Goal: Check status: Check status

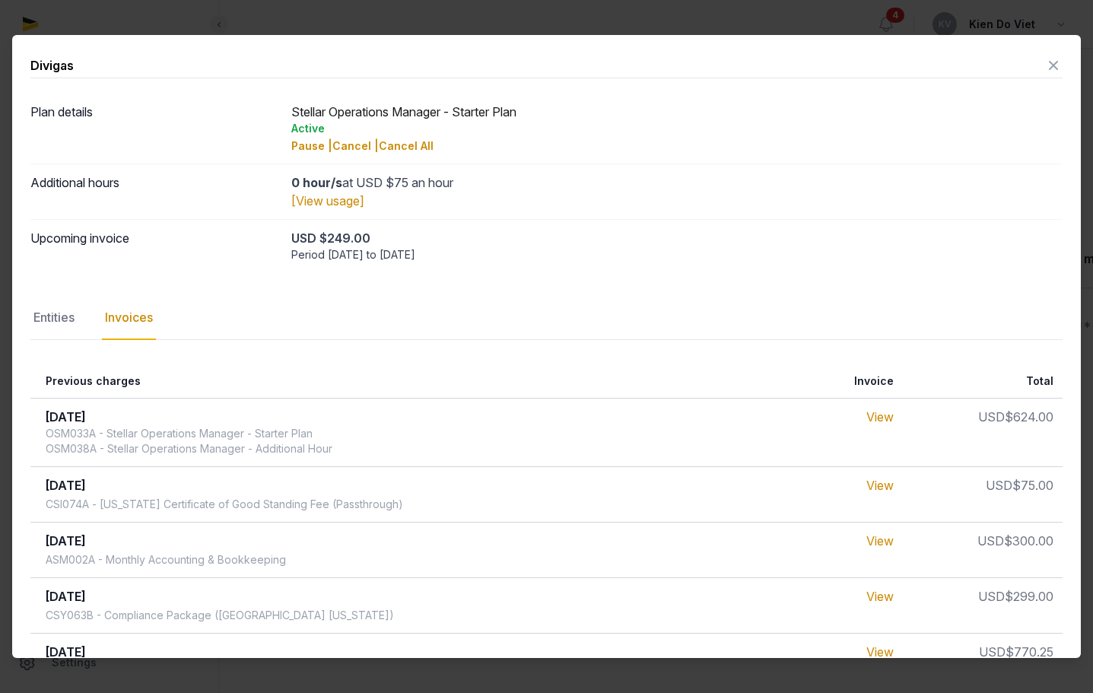
click at [1044, 65] on icon at bounding box center [1053, 65] width 18 height 24
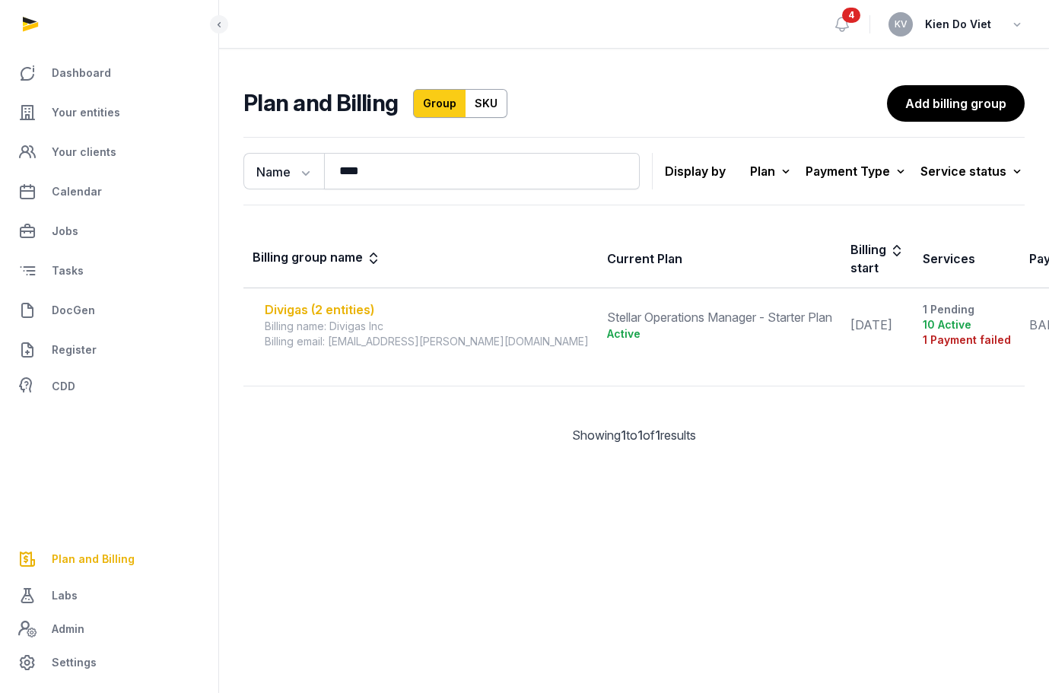
click at [364, 308] on div "Divigas (2 entities)" at bounding box center [427, 309] width 324 height 18
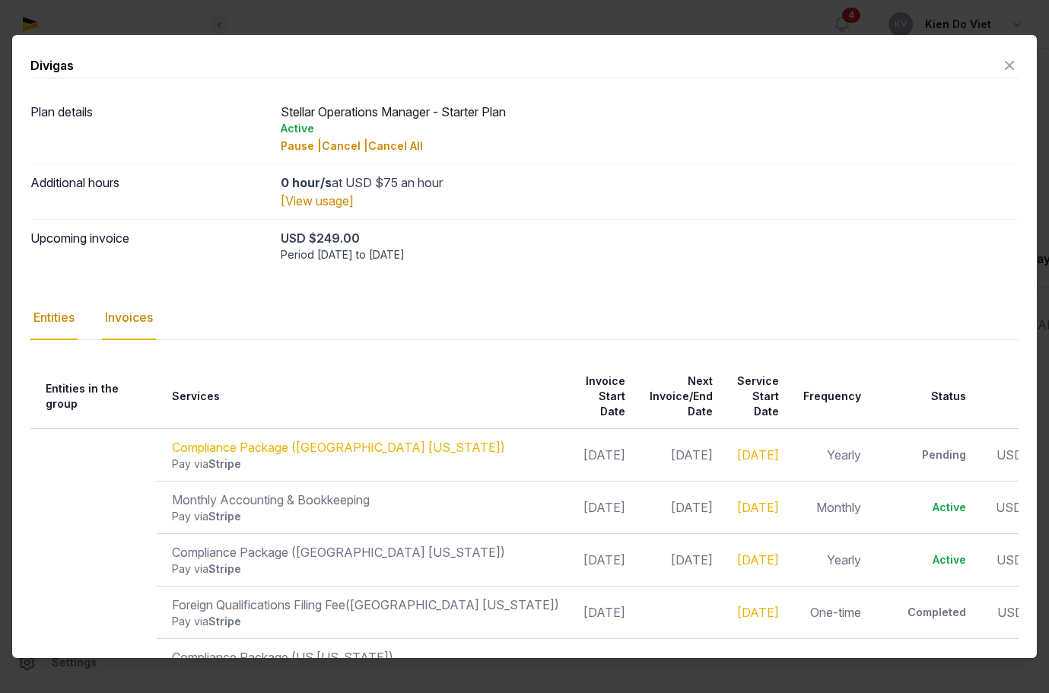
click at [135, 319] on div "Invoices" at bounding box center [129, 318] width 54 height 44
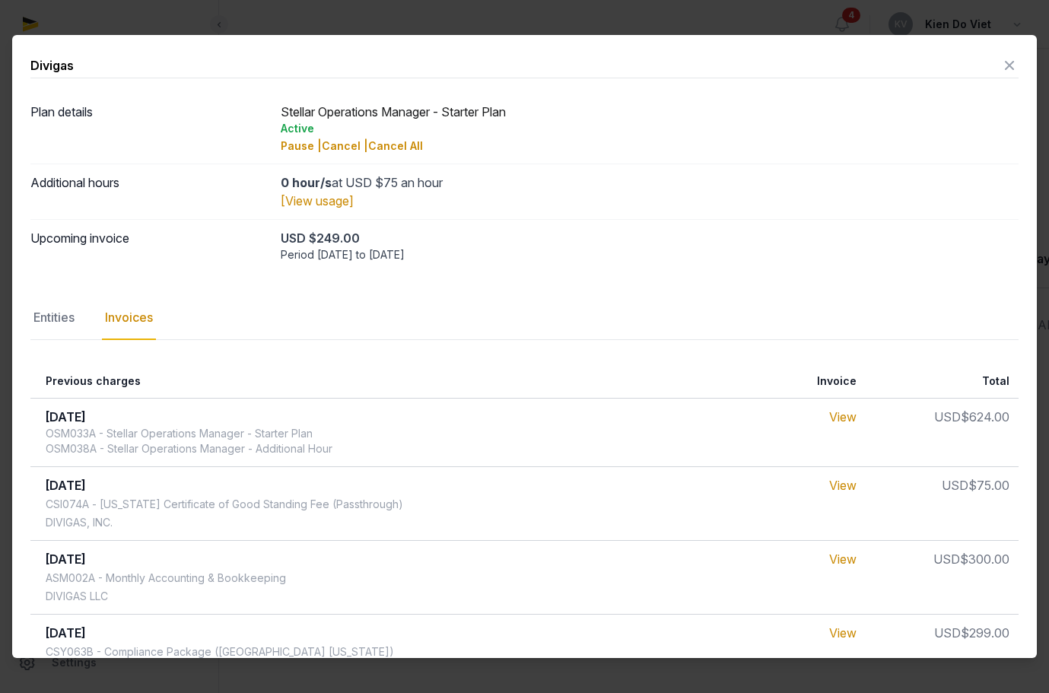
click at [1000, 63] on icon at bounding box center [1009, 65] width 18 height 24
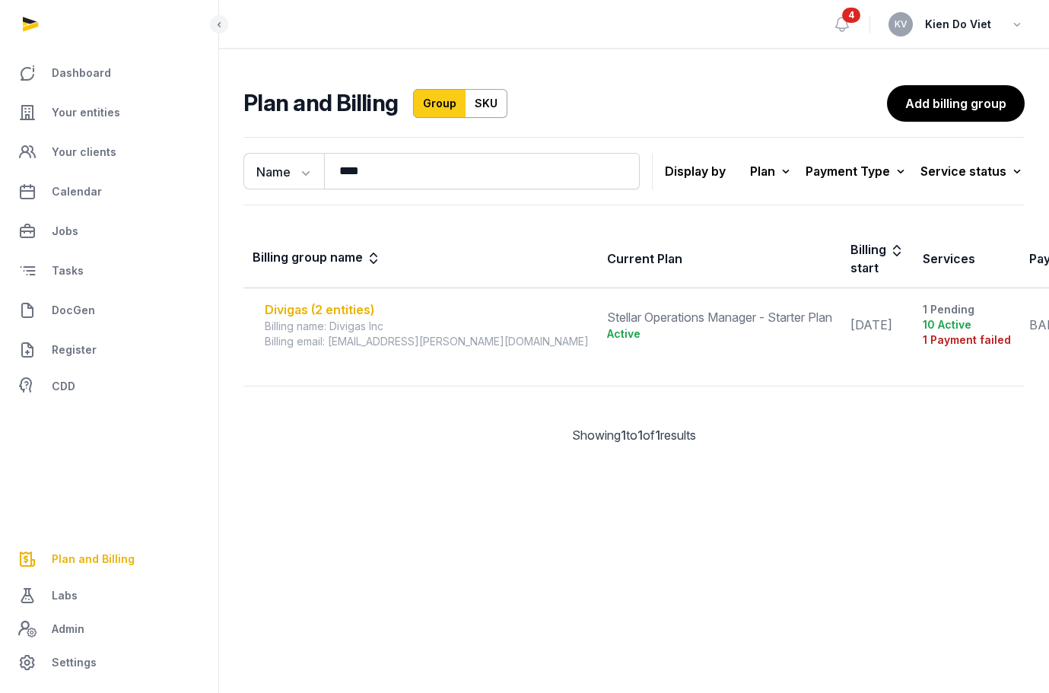
click at [316, 307] on div "Divigas (2 entities)" at bounding box center [427, 309] width 324 height 18
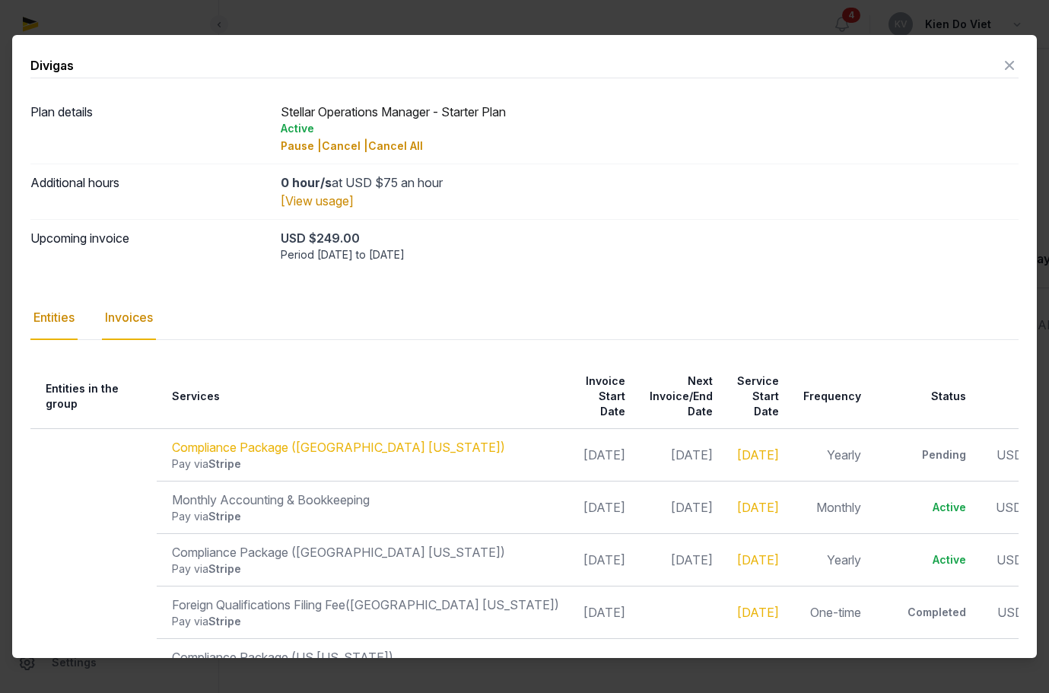
click at [136, 327] on div "Invoices" at bounding box center [129, 318] width 54 height 44
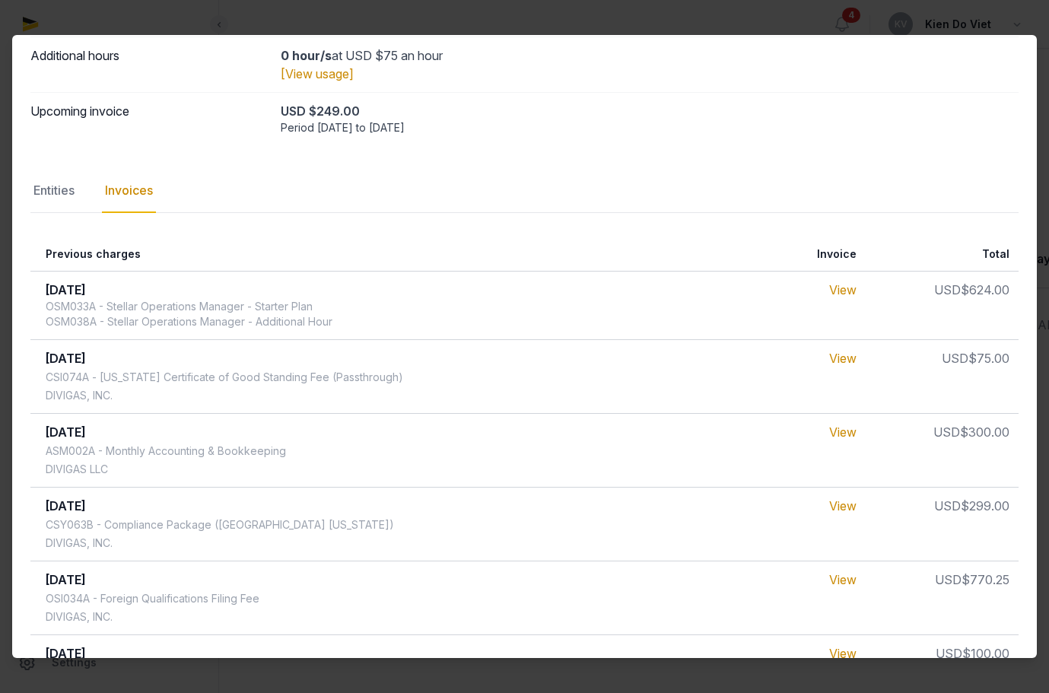
scroll to position [253, 0]
